Goal: Information Seeking & Learning: Compare options

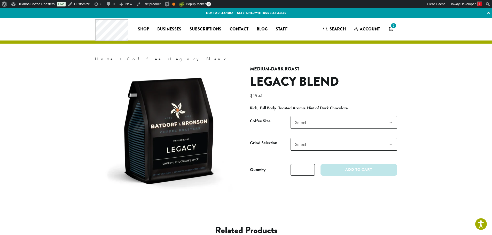
click at [383, 124] on span "Select" at bounding box center [343, 122] width 107 height 13
click at [415, 124] on section "**********" at bounding box center [246, 115] width 492 height 194
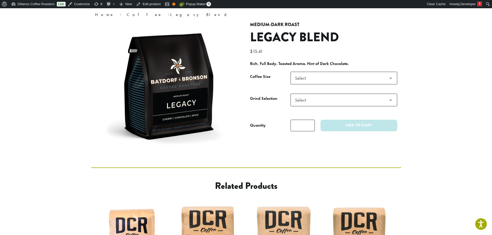
scroll to position [52, 0]
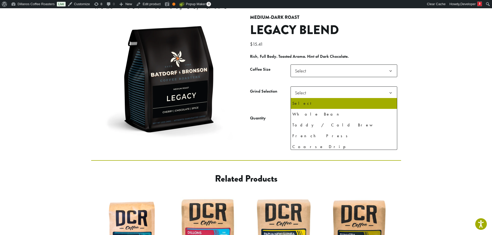
click at [386, 93] on b at bounding box center [390, 93] width 13 height 13
click at [388, 93] on b at bounding box center [390, 93] width 13 height 13
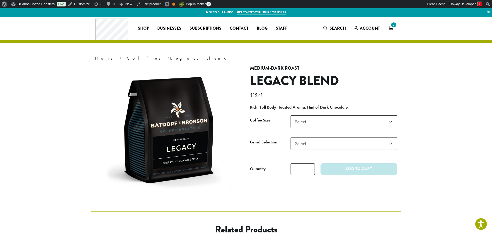
scroll to position [0, 0]
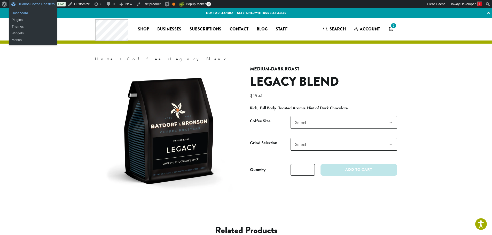
click at [36, 13] on link "Dashboard" at bounding box center [33, 13] width 48 height 7
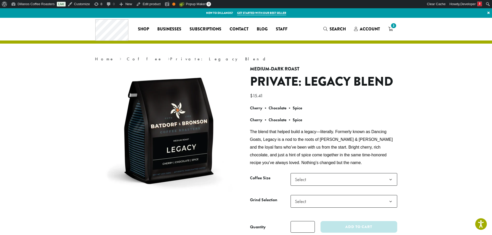
click at [284, 122] on b "Cherry • Chocolate • Spice" at bounding box center [276, 119] width 52 height 5
click at [298, 121] on b "Cherry • Chocolate • Spice" at bounding box center [276, 119] width 52 height 5
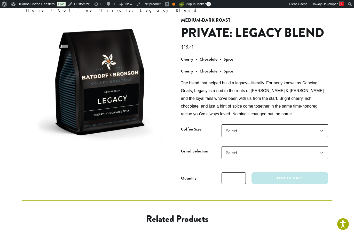
scroll to position [52, 0]
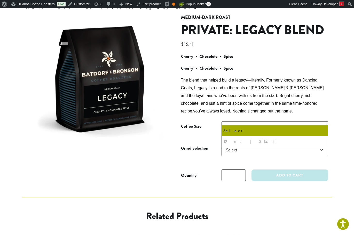
click at [268, 122] on span "Select" at bounding box center [274, 128] width 107 height 13
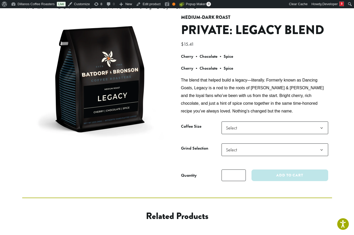
click at [268, 122] on span "Select" at bounding box center [274, 128] width 107 height 13
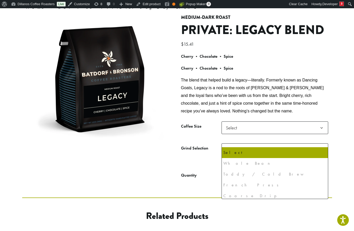
click at [264, 144] on span "Select" at bounding box center [274, 150] width 107 height 13
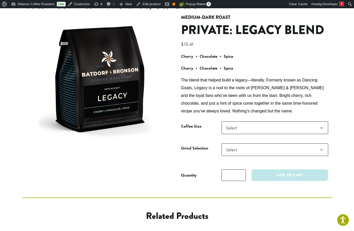
click at [263, 144] on span "Select" at bounding box center [274, 150] width 107 height 13
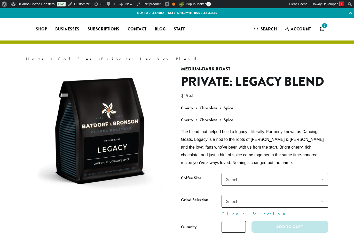
select select
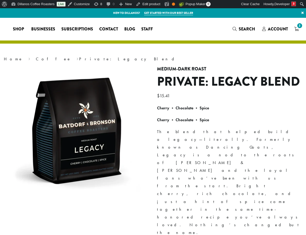
select select
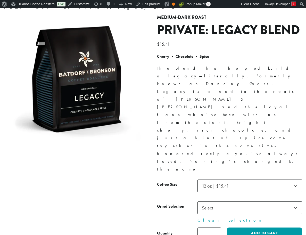
select select
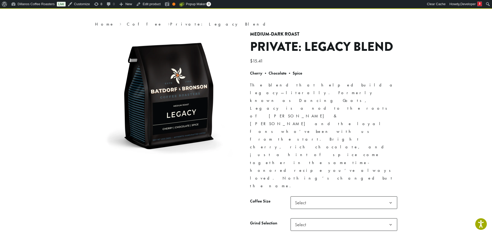
scroll to position [26, 0]
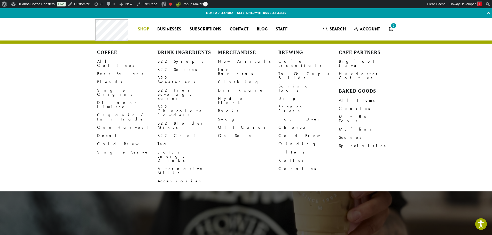
click at [145, 30] on span "Shop" at bounding box center [143, 29] width 11 height 6
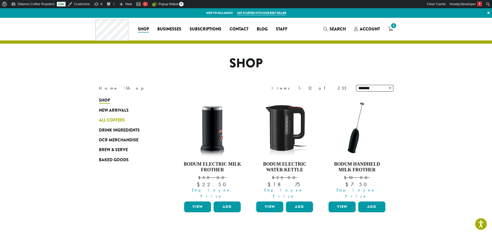
click at [114, 121] on span "All Coffees" at bounding box center [112, 120] width 26 height 6
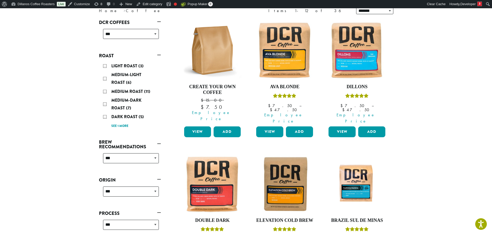
scroll to position [52, 0]
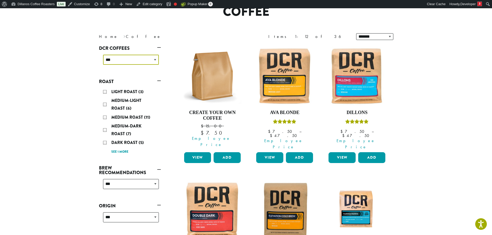
click at [151, 59] on select "**********" at bounding box center [131, 60] width 56 height 10
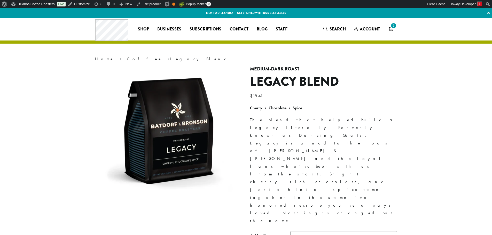
scroll to position [26, 0]
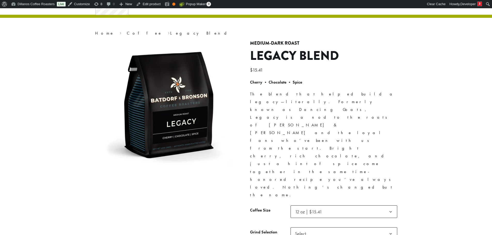
select select
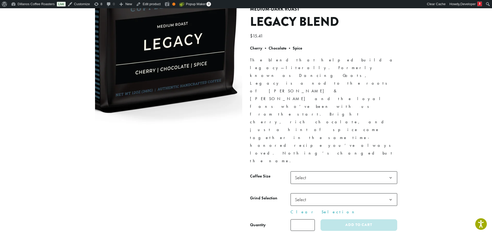
scroll to position [52, 0]
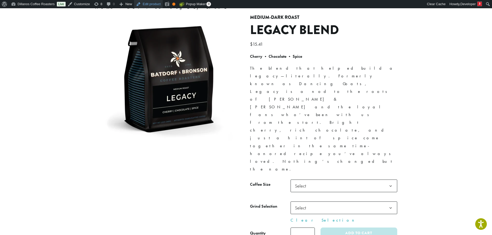
click at [150, 3] on link "Edit product" at bounding box center [148, 4] width 28 height 8
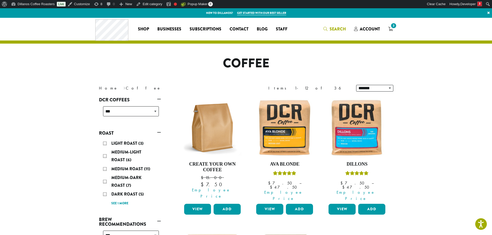
click at [324, 27] on icon "Search" at bounding box center [325, 29] width 4 height 4
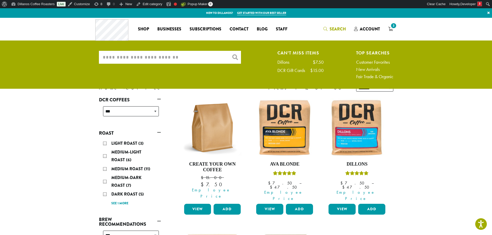
click at [176, 57] on input "What are you searching for?" at bounding box center [170, 57] width 142 height 13
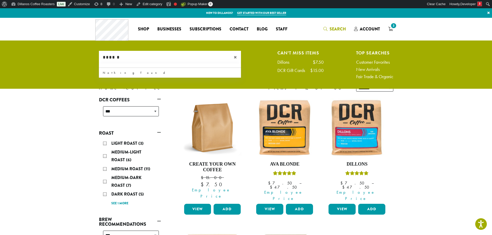
type input "******"
click at [236, 57] on span "×" at bounding box center [237, 57] width 7 height 6
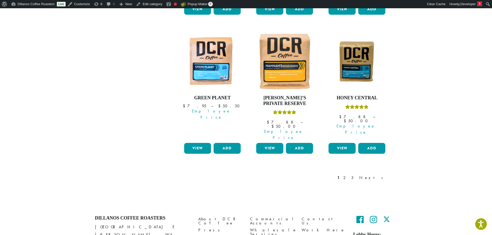
scroll to position [474, 0]
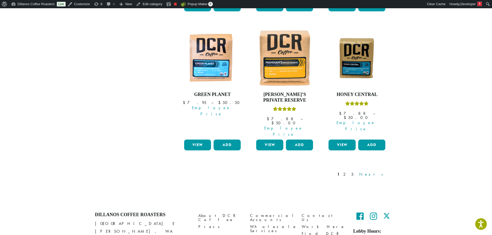
click at [380, 171] on link "Next »" at bounding box center [373, 174] width 30 height 6
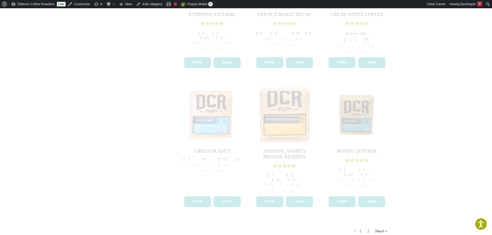
scroll to position [474, 0]
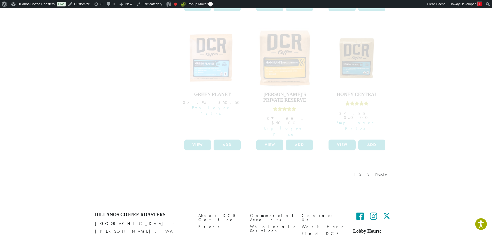
click at [379, 168] on div "1 2 3 Next »" at bounding box center [370, 180] width 37 height 24
click at [380, 168] on div "1 2 3 Next »" at bounding box center [370, 180] width 37 height 24
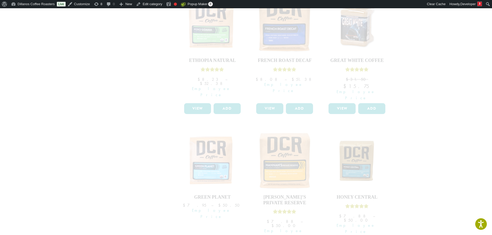
scroll to position [370, 0]
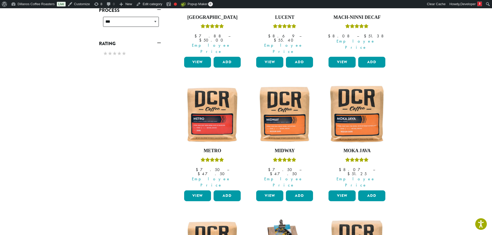
scroll to position [396, 0]
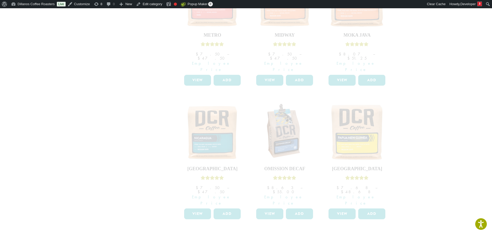
drag, startPoint x: 410, startPoint y: 180, endPoint x: 399, endPoint y: 179, distance: 10.9
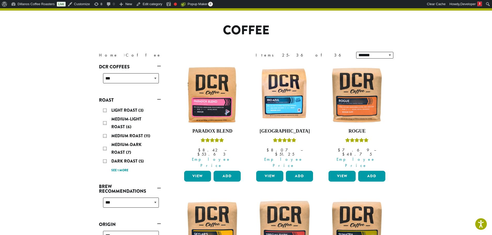
scroll to position [9, 0]
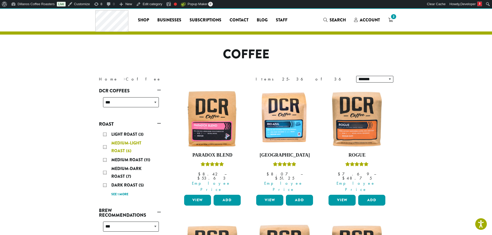
click at [126, 143] on span "Medium-Light Roast" at bounding box center [126, 147] width 30 height 14
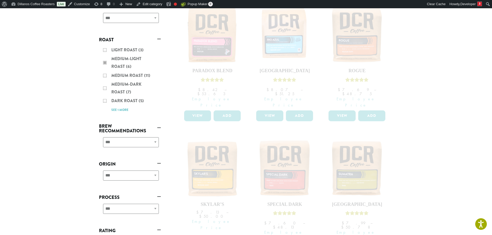
scroll to position [35, 0]
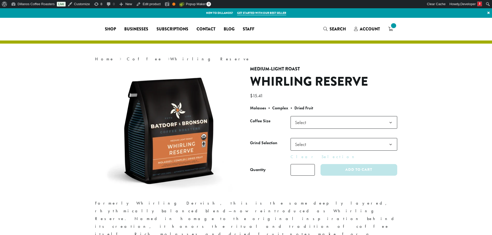
select select
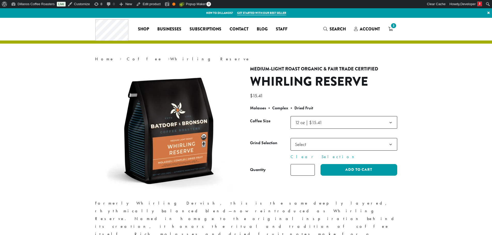
select select
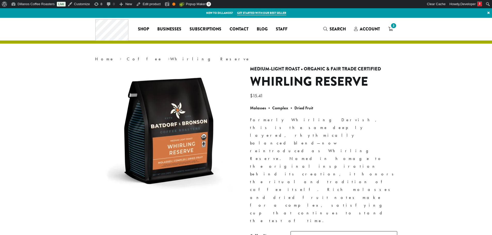
select select
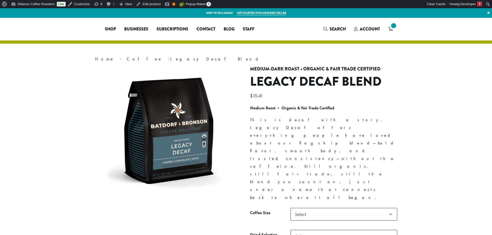
select select
click at [127, 59] on link "Coffee" at bounding box center [144, 58] width 35 height 5
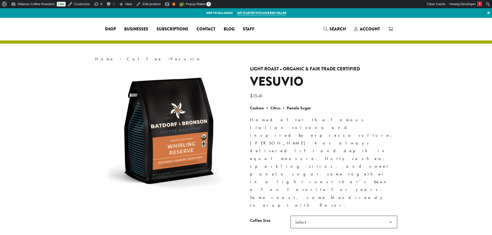
select select
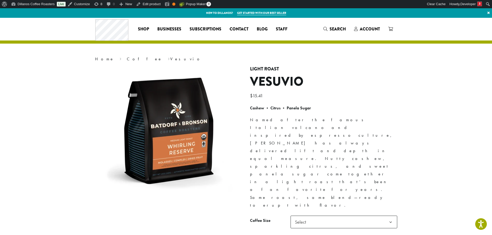
click at [341, 216] on span "Select" at bounding box center [343, 222] width 107 height 13
click at [342, 105] on p "Cashew • Citrus • Panela Sugar" at bounding box center [323, 108] width 147 height 8
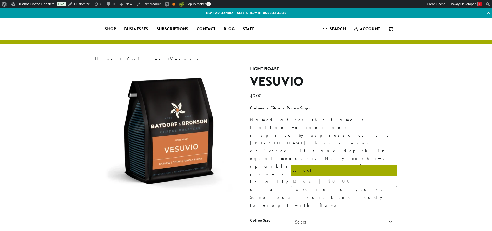
select select
click at [315, 180] on div "12 oz | $0.00" at bounding box center [343, 182] width 103 height 8
drag, startPoint x: 315, startPoint y: 179, endPoint x: 345, endPoint y: 164, distance: 33.7
click at [315, 179] on div "12 oz | $0.00" at bounding box center [343, 182] width 103 height 8
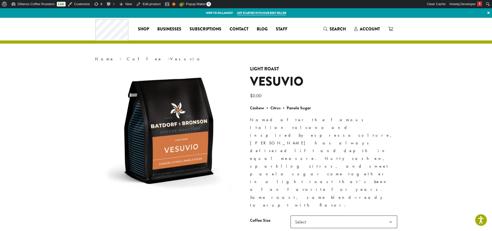
click at [357, 129] on p "Named after the famous Italian volcano and inspired by espresso culture, Vesuvi…" at bounding box center [323, 162] width 147 height 93
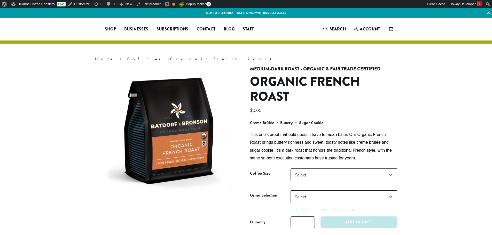
select select
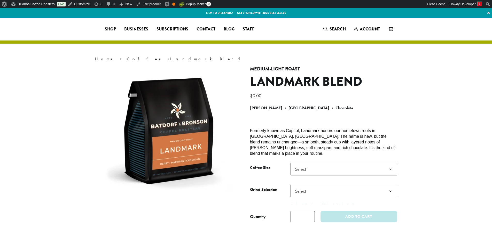
select select
click at [144, 3] on link "Edit product" at bounding box center [148, 4] width 28 height 8
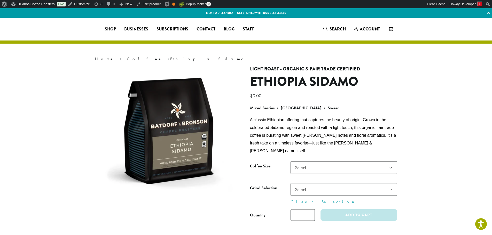
select select
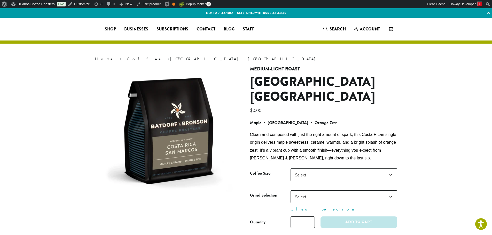
select select
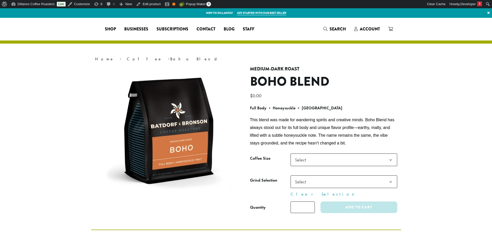
select select
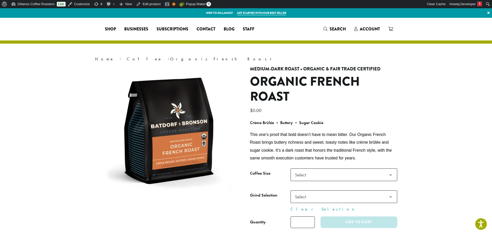
select select
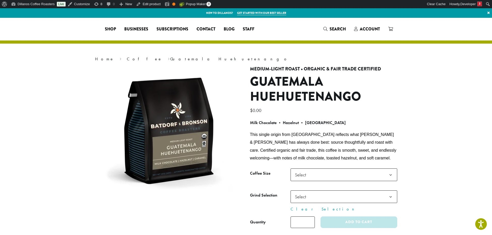
select select
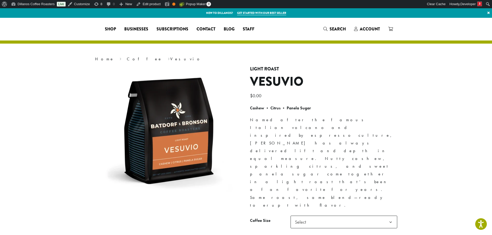
select select
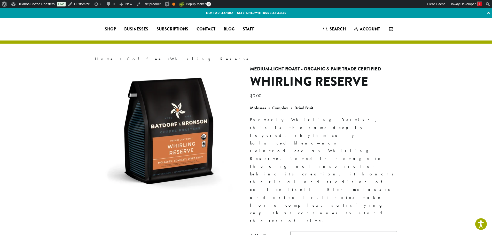
select select
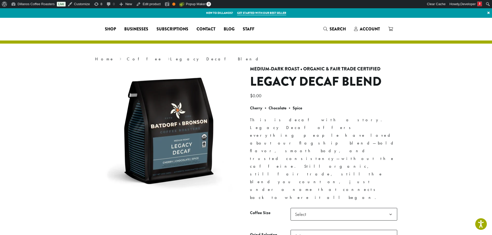
select select
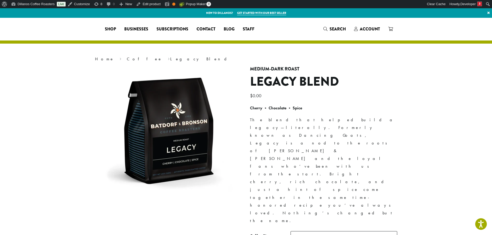
select select
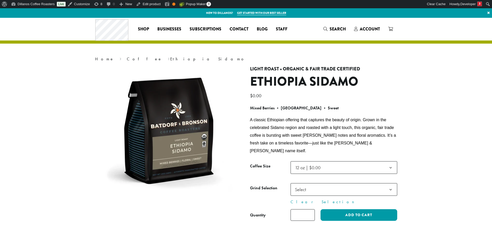
select select
